Goal: Task Accomplishment & Management: Use online tool/utility

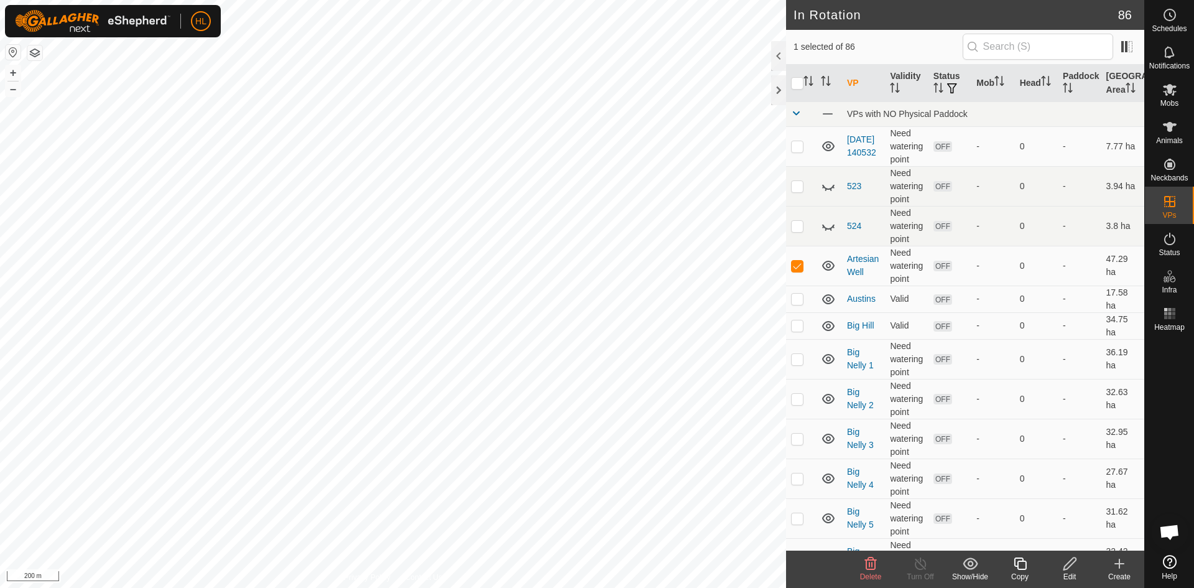
click at [1117, 567] on icon at bounding box center [1119, 563] width 15 height 15
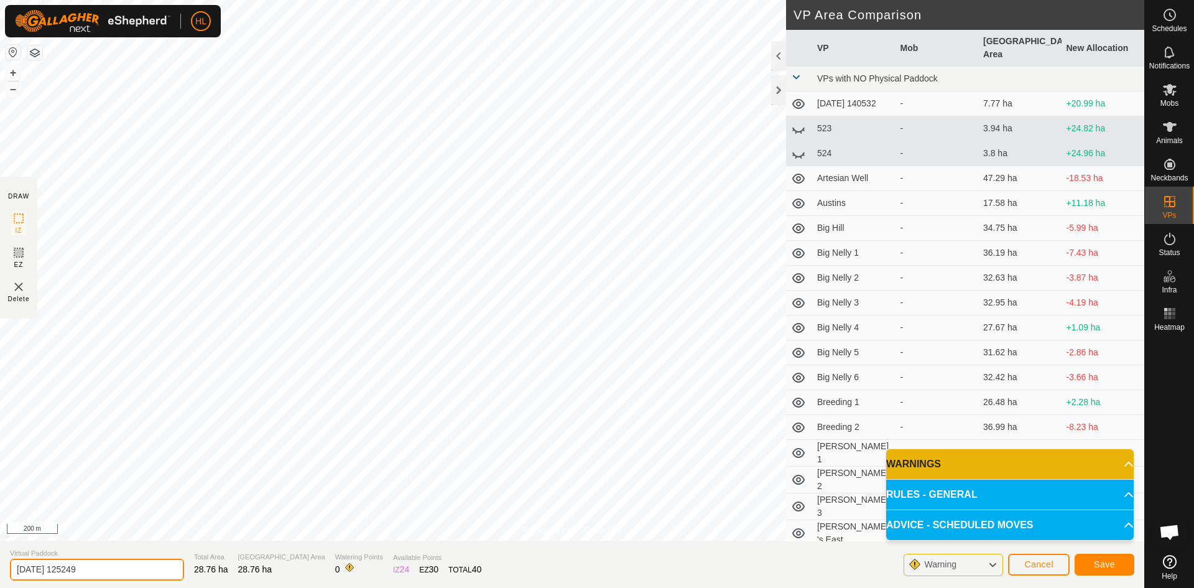
drag, startPoint x: 124, startPoint y: 563, endPoint x: 0, endPoint y: 586, distance: 126.5
click at [0, 586] on section "Virtual Paddock [DATE] 125249 Total Area 28.76 ha Grazing Area 28.76 ha Waterin…" at bounding box center [572, 564] width 1145 height 47
type input "a"
type input "Artesian Well East"
click at [1080, 561] on button "Save" at bounding box center [1105, 565] width 60 height 22
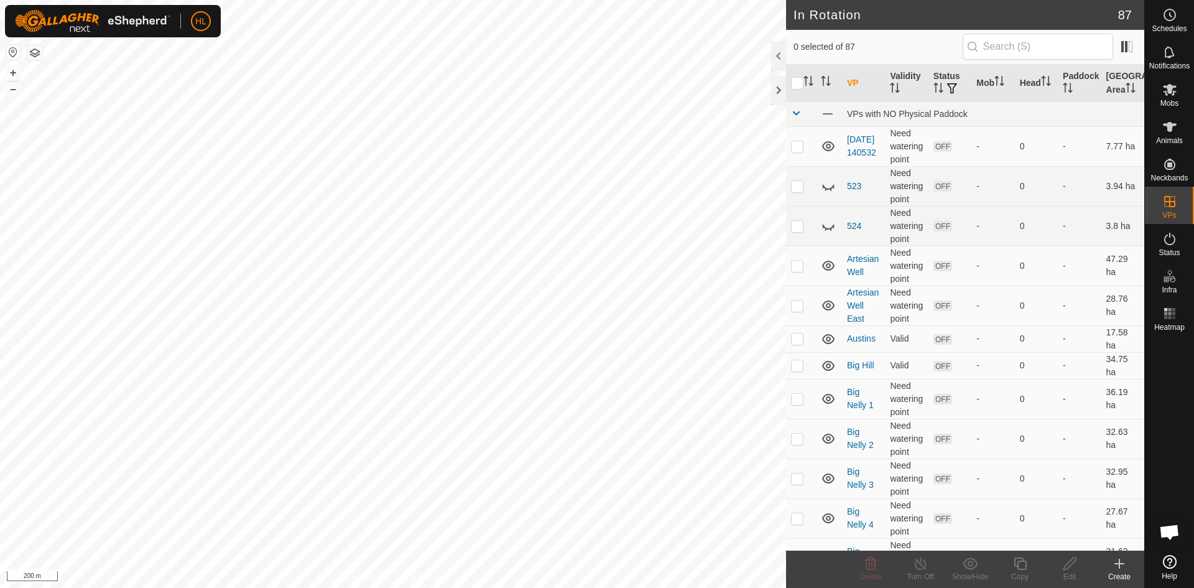
click at [1124, 560] on icon at bounding box center [1119, 563] width 15 height 15
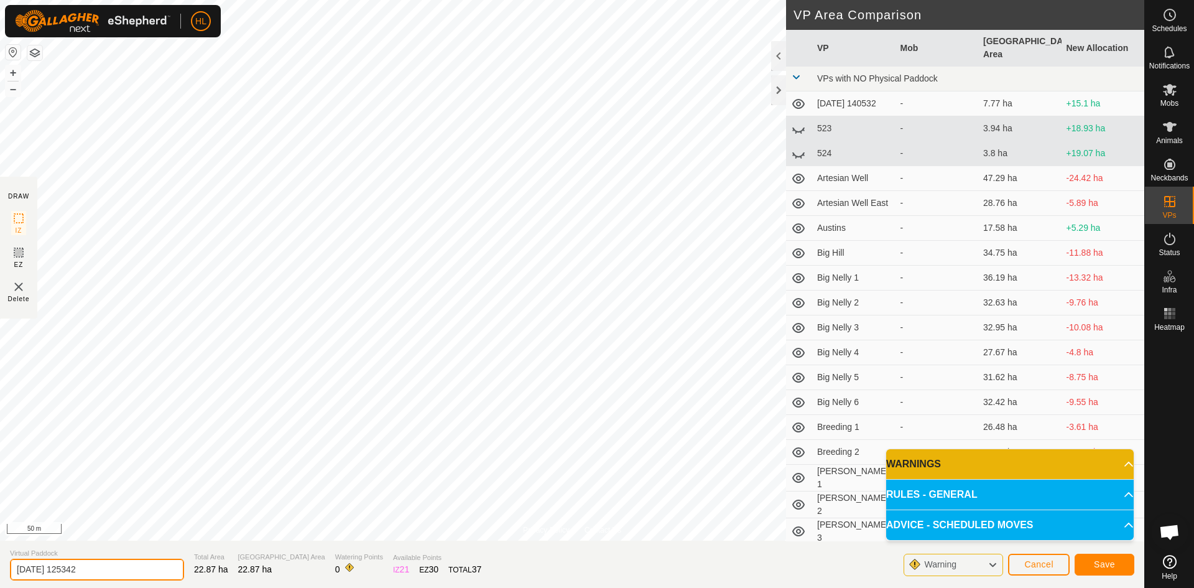
drag, startPoint x: 115, startPoint y: 573, endPoint x: 12, endPoint y: 567, distance: 103.4
click at [12, 567] on input "[DATE] 125342" at bounding box center [97, 570] width 174 height 22
type input "Artesian Well West"
click at [1105, 568] on span "Save" at bounding box center [1104, 564] width 21 height 10
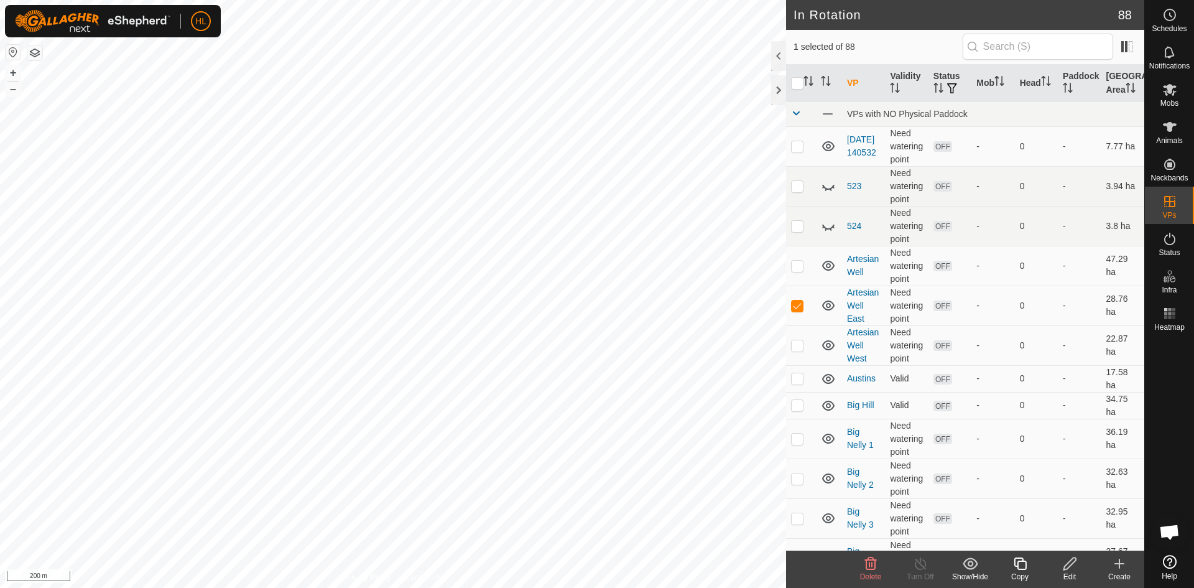
checkbox input "false"
checkbox input "true"
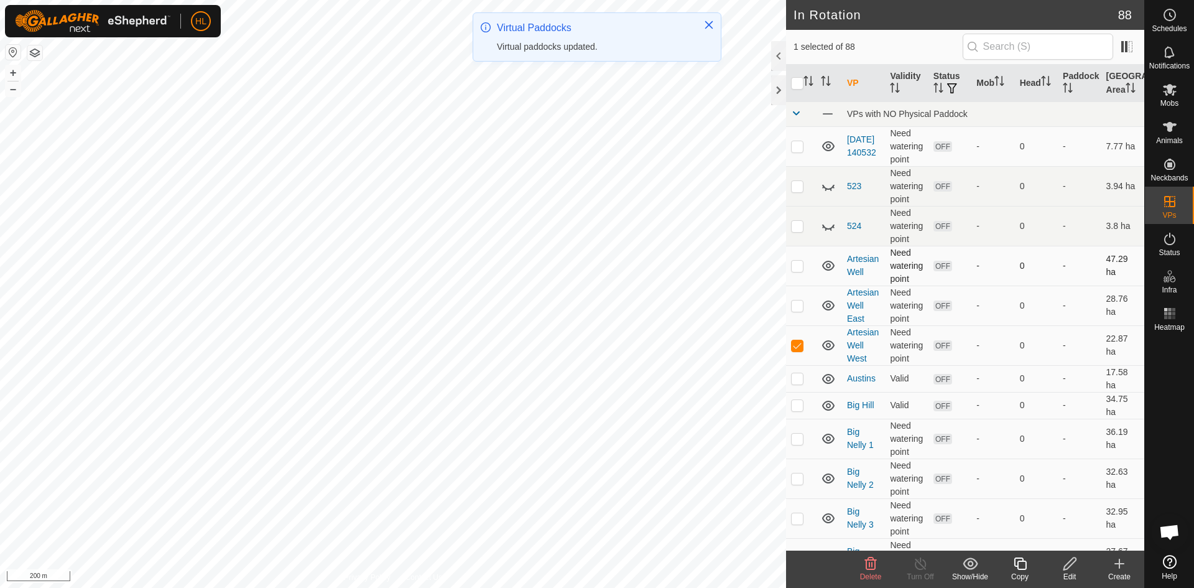
click at [828, 268] on icon at bounding box center [828, 266] width 12 height 10
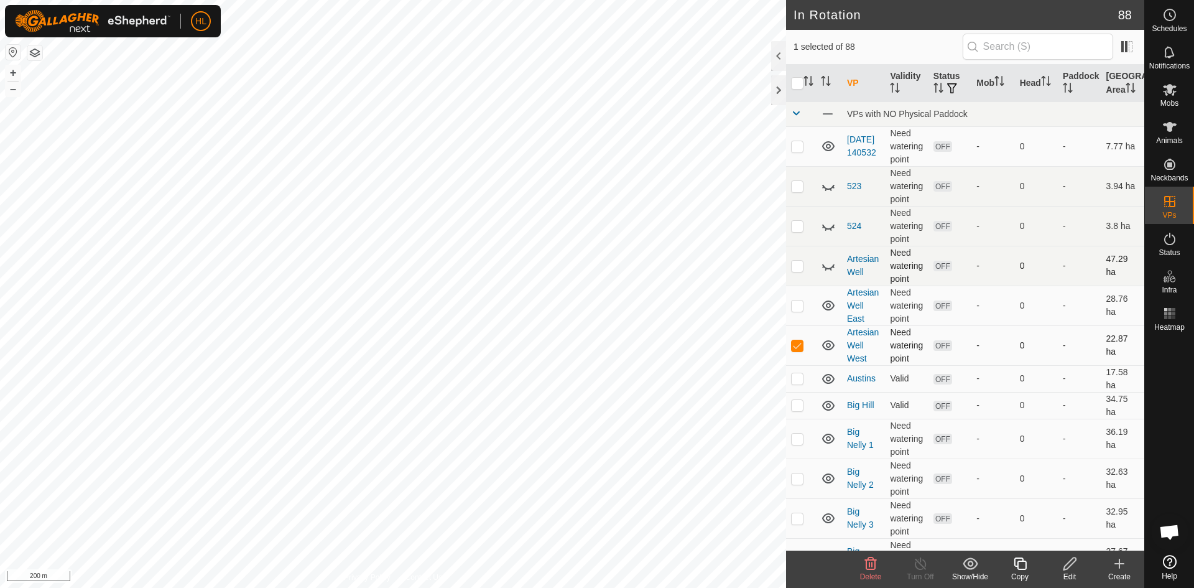
click at [802, 343] on p-checkbox at bounding box center [797, 345] width 12 height 10
checkbox input "false"
